Goal: Task Accomplishment & Management: Complete application form

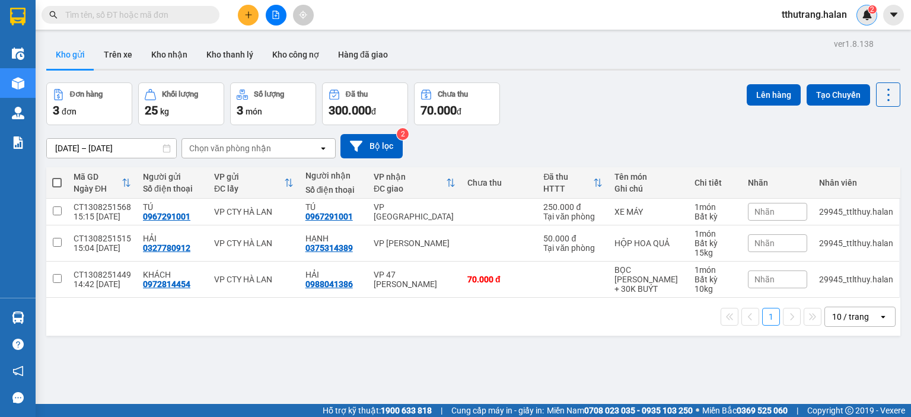
click at [869, 11] on sup "2" at bounding box center [872, 9] width 8 height 8
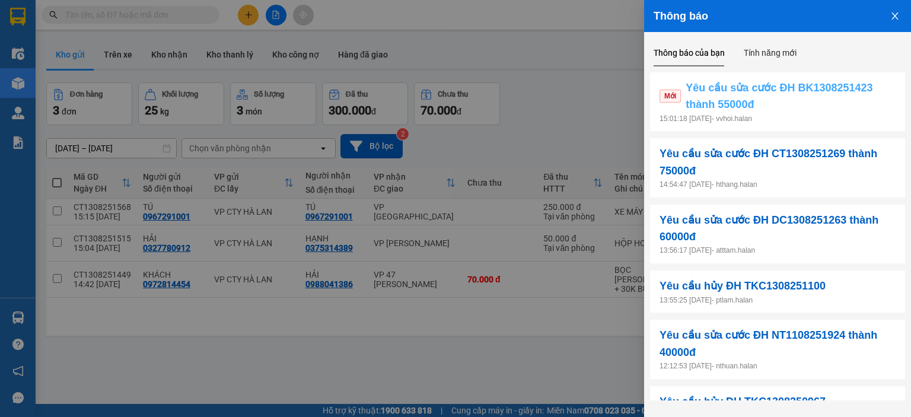
click at [823, 109] on span "Yêu cầu sửa cước ĐH BK1308251423 thành 55000đ" at bounding box center [790, 96] width 210 height 34
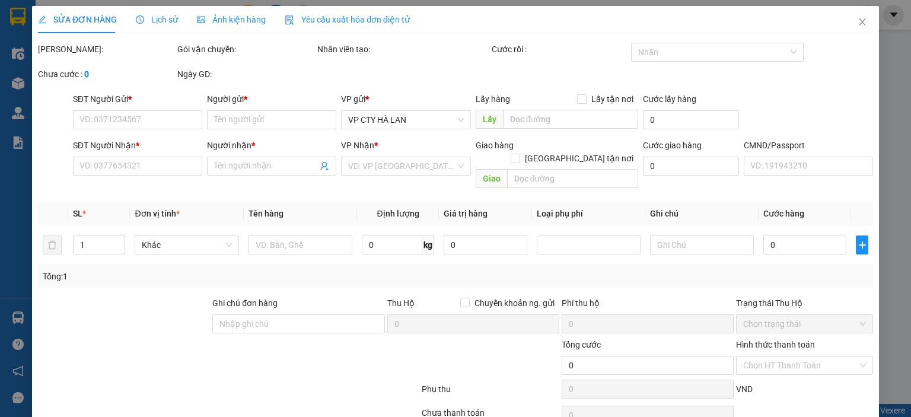
type input "0915204188"
type input "MAI CÔNG TUÂN"
type input "0369655115"
type input "NGHĨA"
type input "40.000"
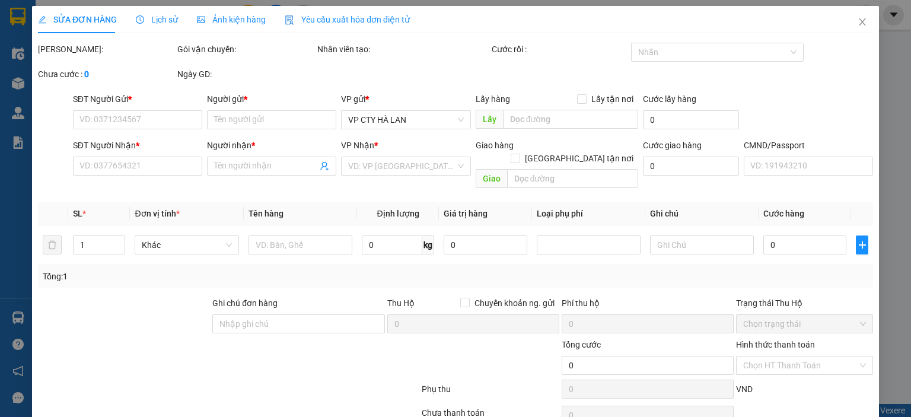
type input "40.000"
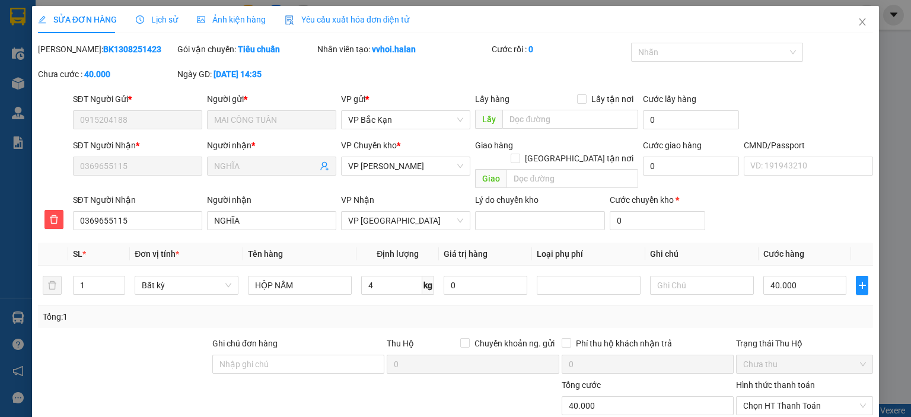
scroll to position [87, 0]
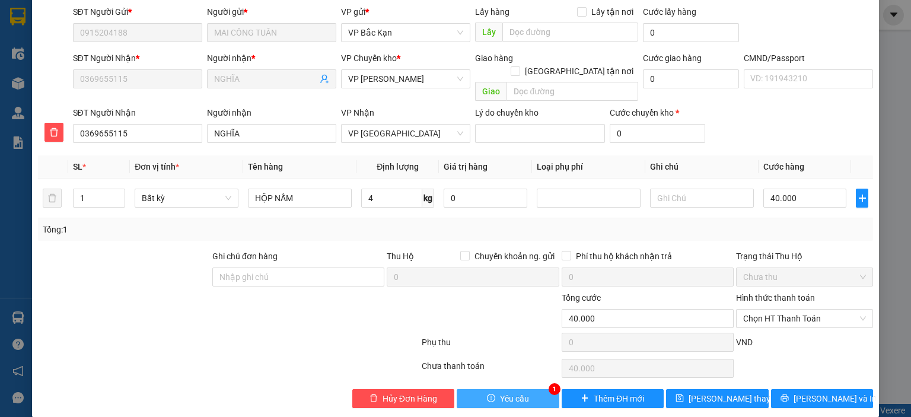
click at [517, 392] on span "Yêu cầu" at bounding box center [514, 398] width 29 height 13
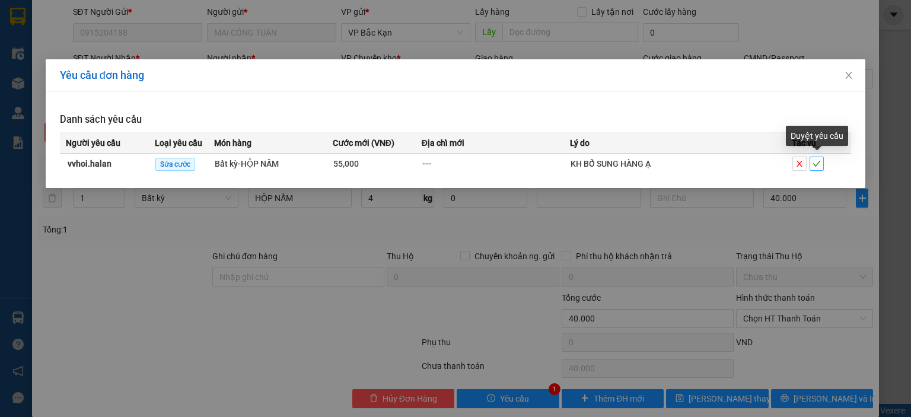
click at [816, 164] on icon "check" at bounding box center [816, 163] width 8 height 8
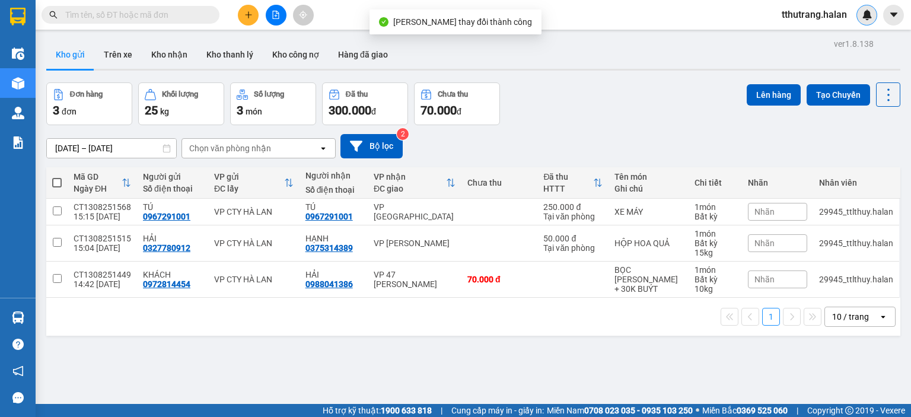
click at [866, 9] on div at bounding box center [866, 15] width 21 height 21
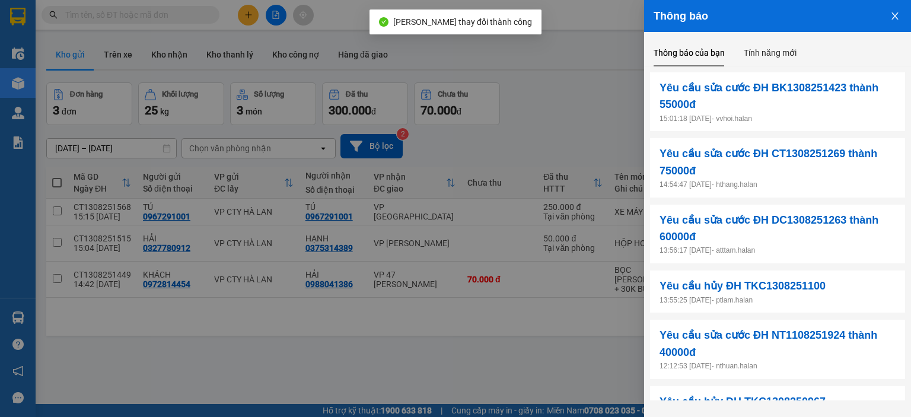
drag, startPoint x: 515, startPoint y: 106, endPoint x: 523, endPoint y: 101, distance: 9.8
click at [516, 104] on div at bounding box center [455, 208] width 911 height 417
